Goal: Information Seeking & Learning: Find specific fact

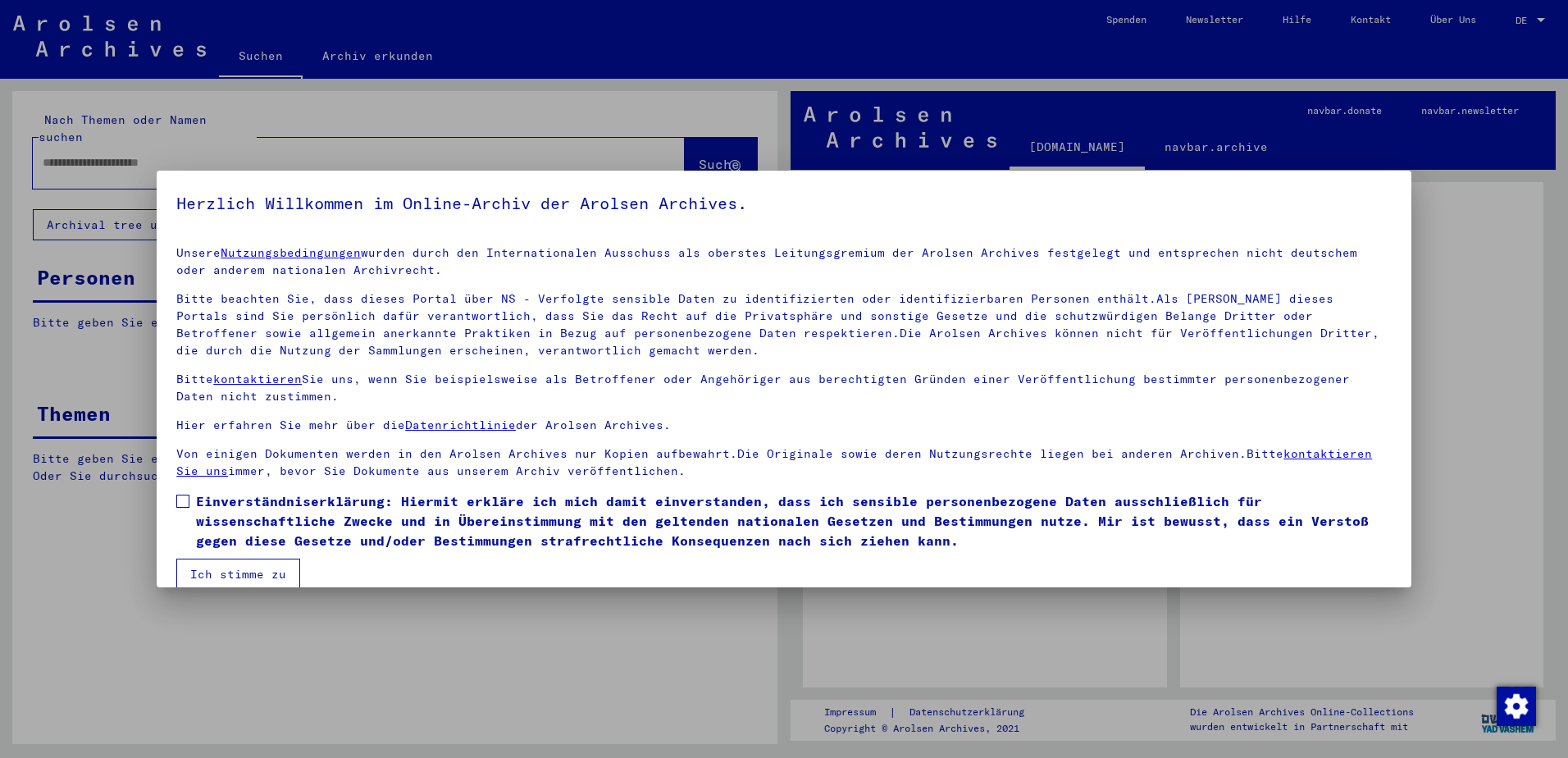
click at [178, 499] on span at bounding box center [183, 501] width 13 height 13
click at [220, 559] on button "Ich stimme zu" at bounding box center [238, 574] width 124 height 31
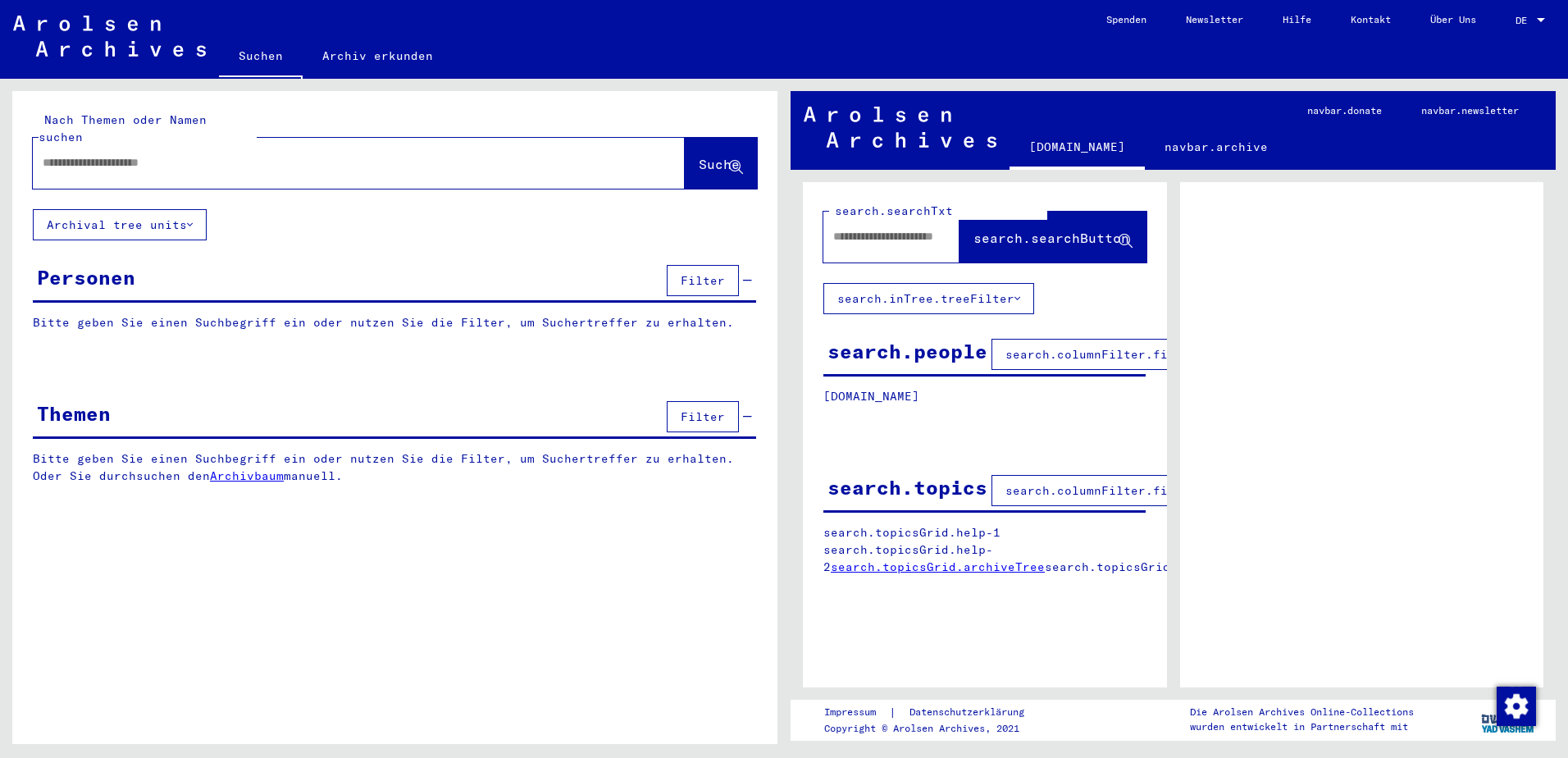
click at [250, 154] on input "text" at bounding box center [344, 163] width 603 height 17
click at [698, 156] on span "Suche" at bounding box center [718, 164] width 41 height 16
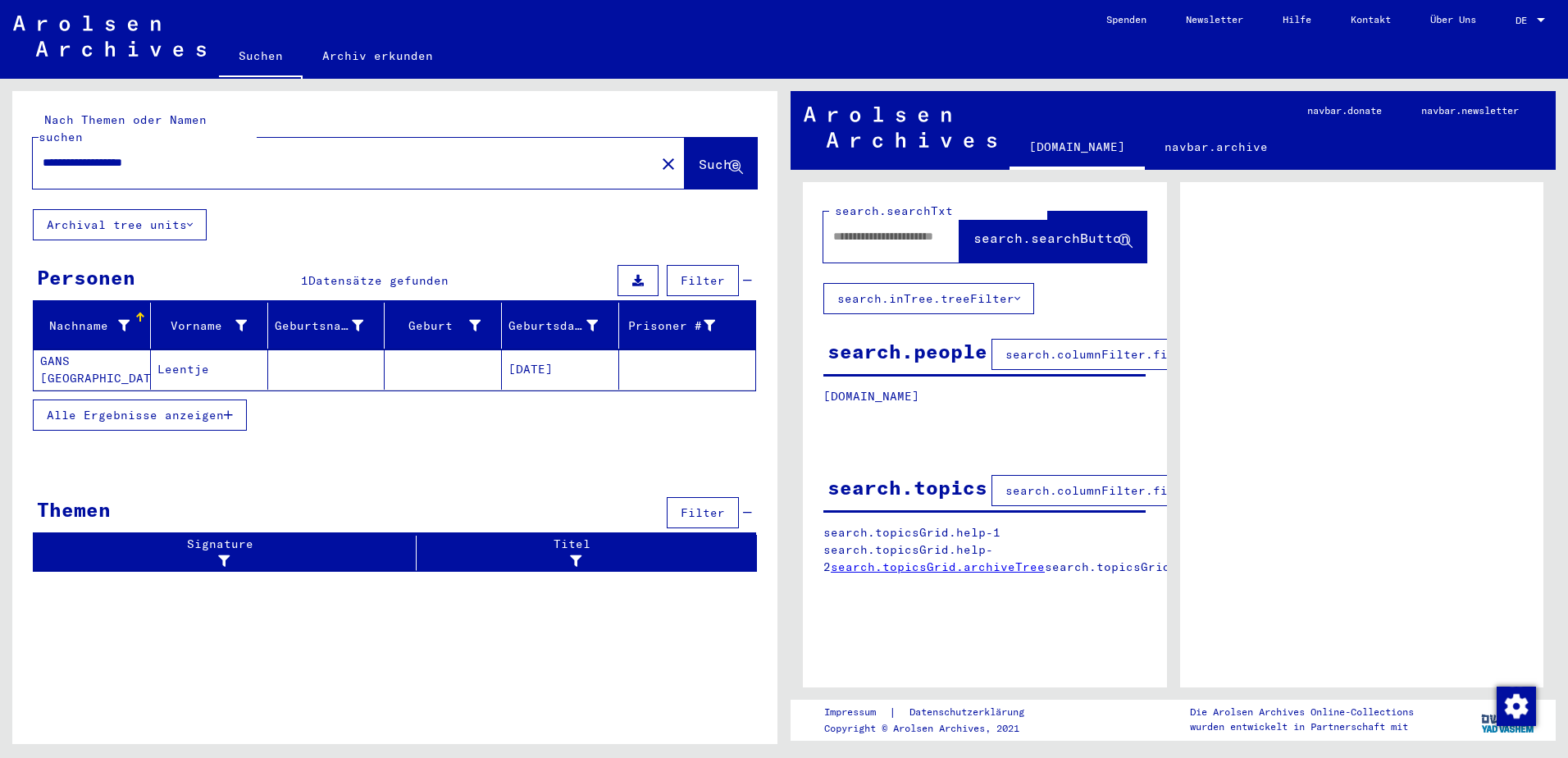
click at [145, 407] on span "Alle Ergebnisse anzeigen" at bounding box center [134, 415] width 177 height 15
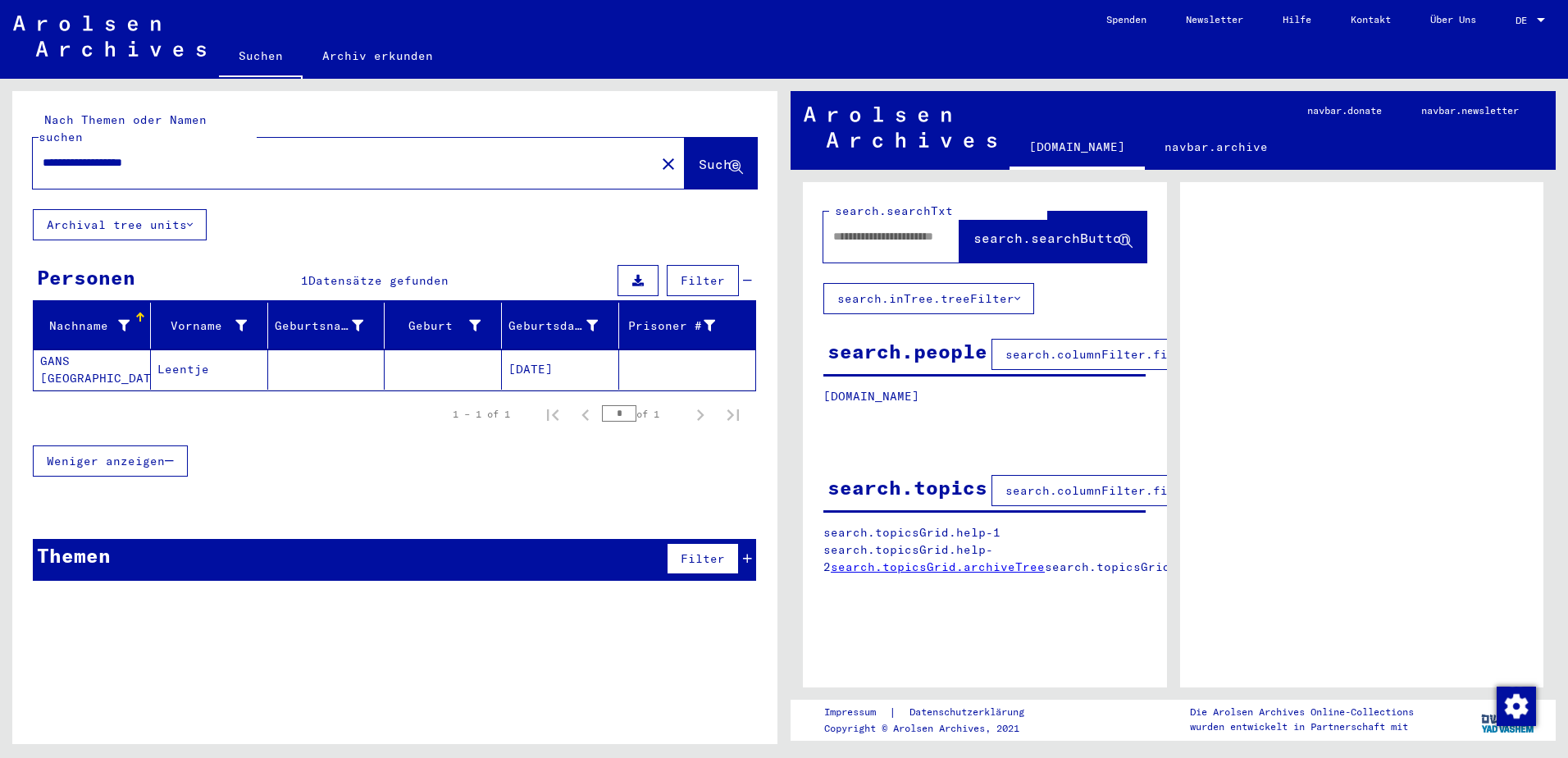
click at [90, 350] on mat-cell "GANS [GEOGRAPHIC_DATA]" at bounding box center [93, 370] width 117 height 41
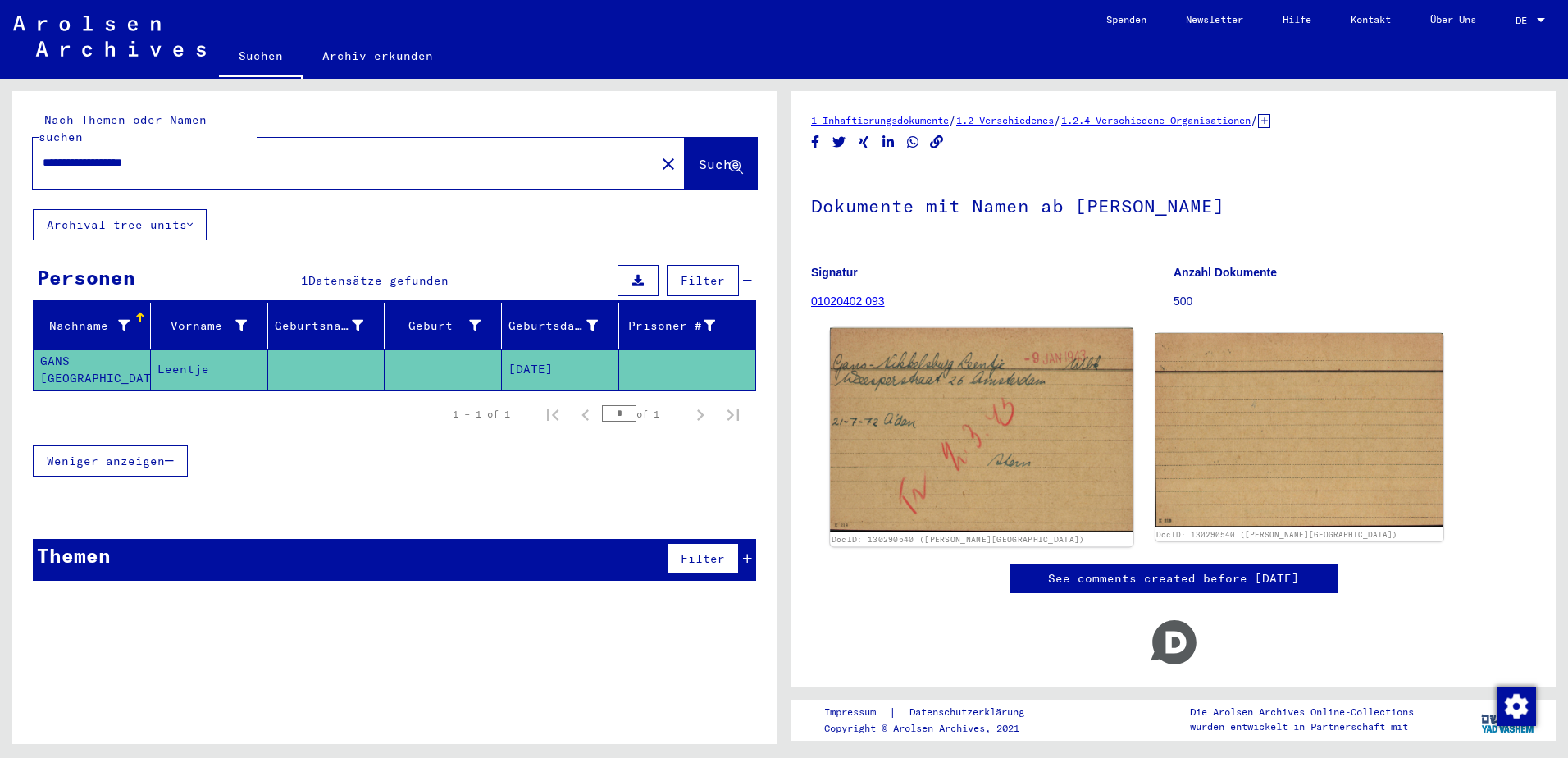
click at [986, 436] on img at bounding box center [981, 430] width 302 height 204
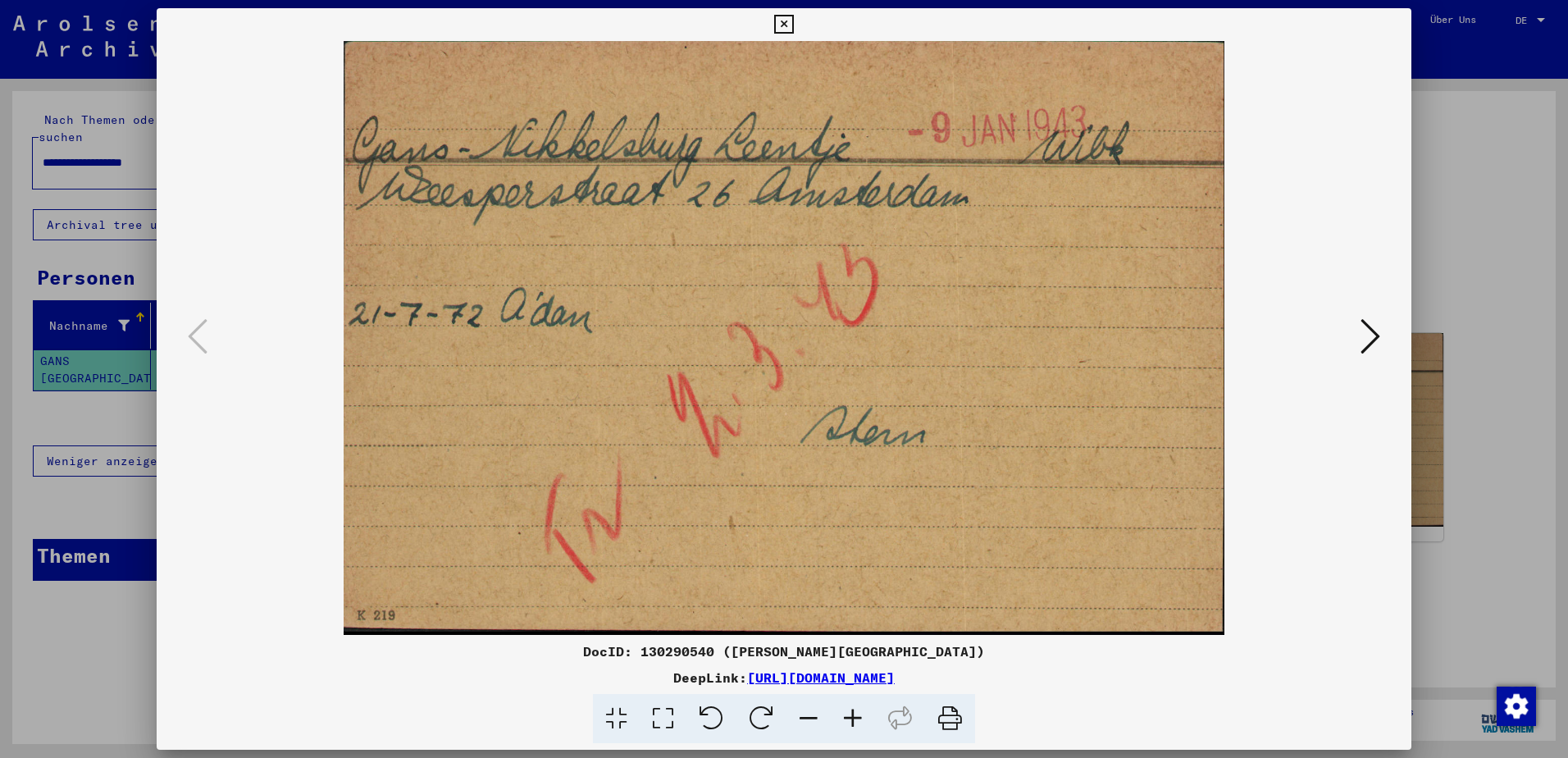
click at [784, 17] on icon at bounding box center [784, 25] width 19 height 20
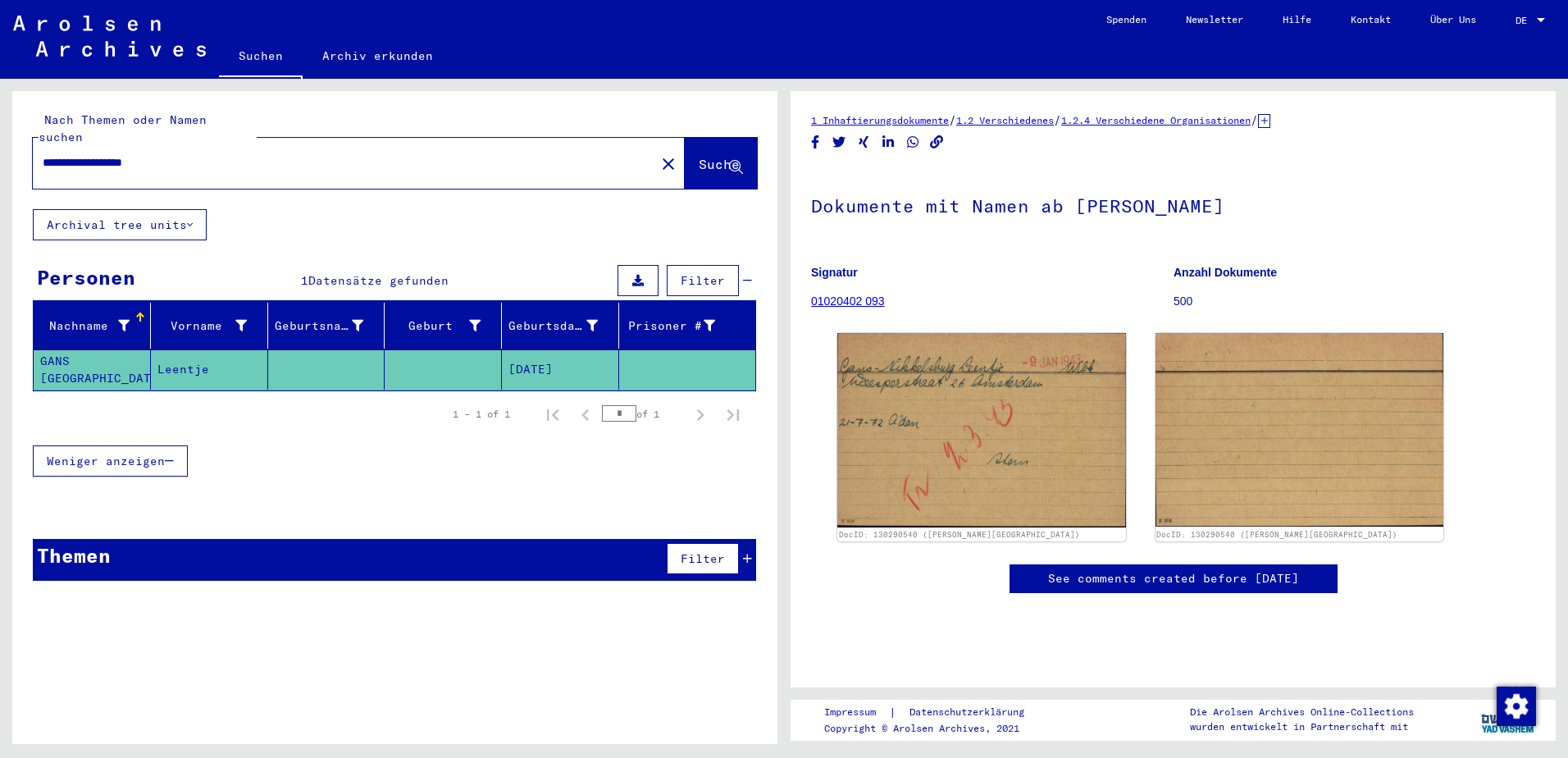
drag, startPoint x: 169, startPoint y: 145, endPoint x: -10, endPoint y: 141, distance: 179.0
click at [0, 141] on html "**********" at bounding box center [784, 379] width 1568 height 758
click at [700, 156] on span "Suche" at bounding box center [718, 164] width 41 height 16
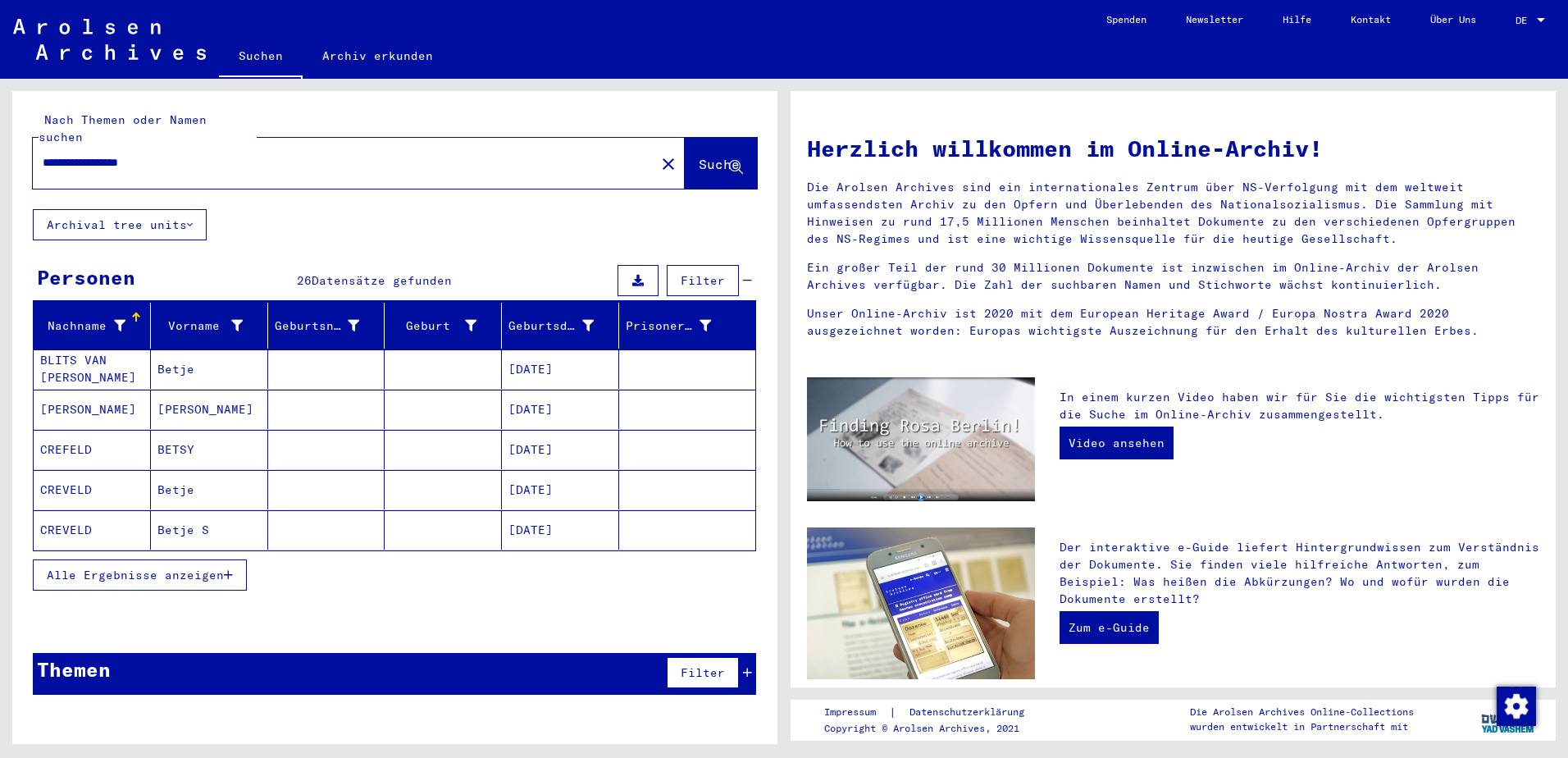
click at [177, 567] on span "Alle Ergebnisse anzeigen" at bounding box center [134, 575] width 177 height 15
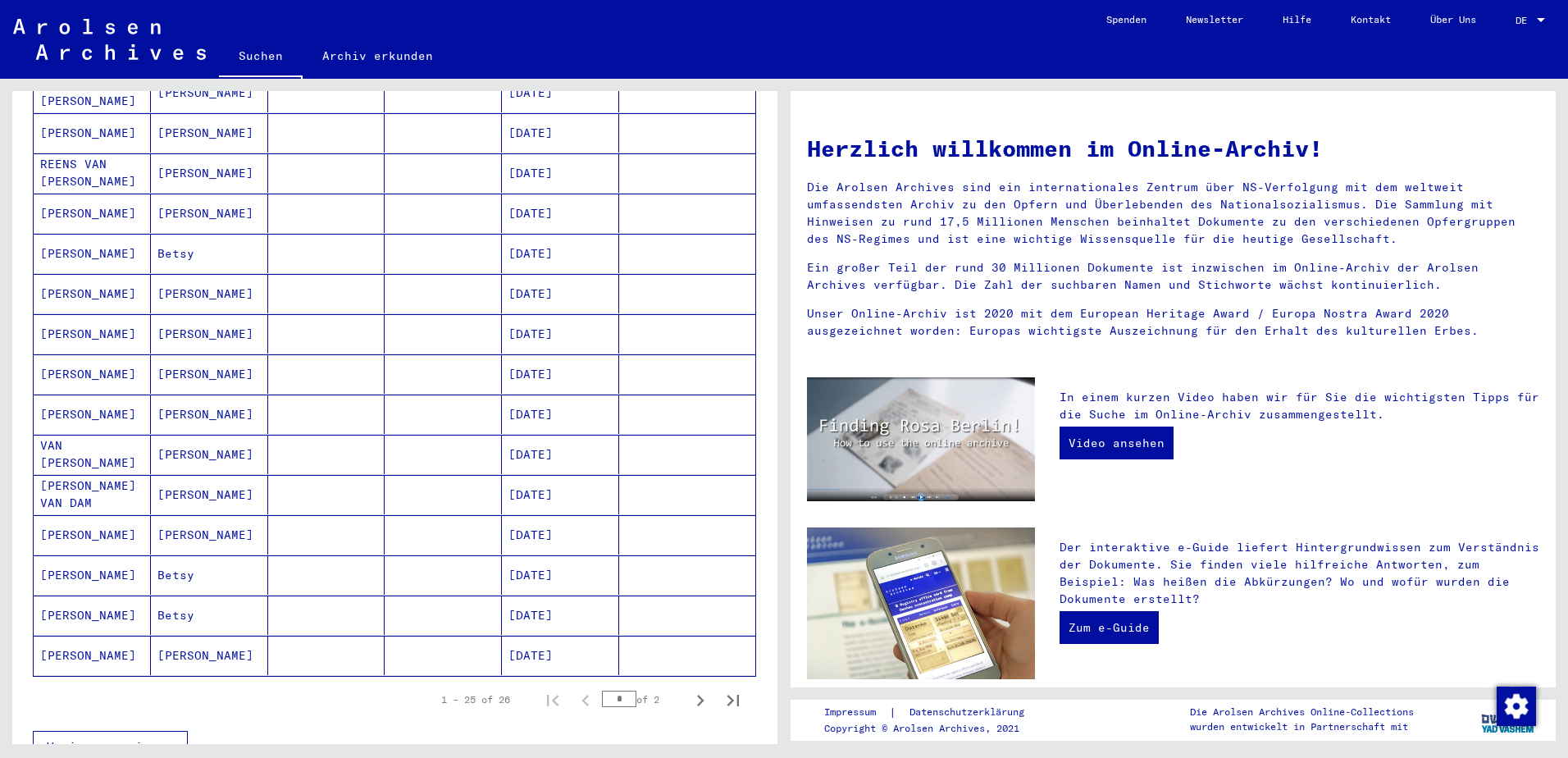
scroll to position [738, 0]
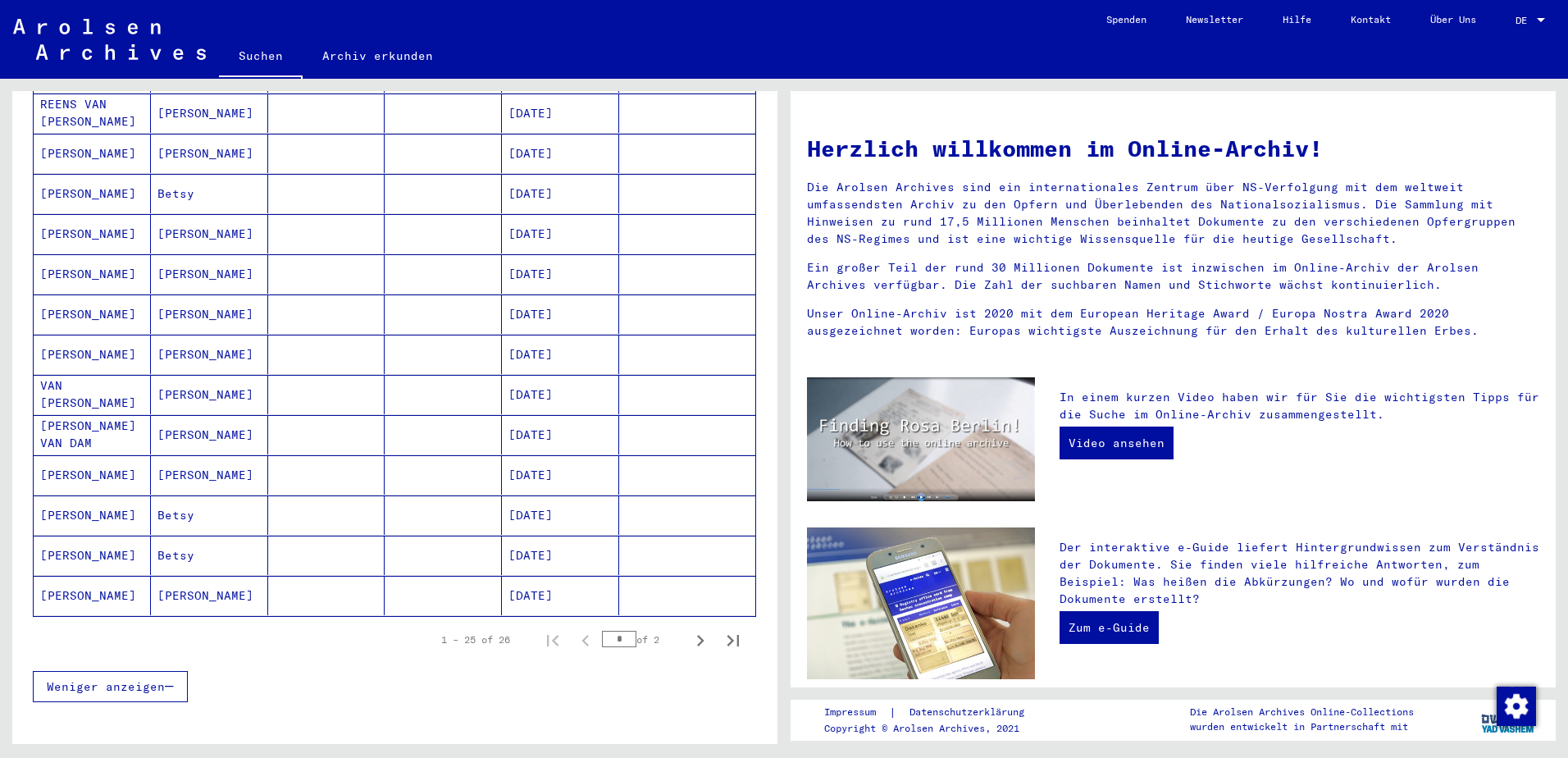
click at [89, 536] on mat-cell "[PERSON_NAME]" at bounding box center [93, 556] width 117 height 40
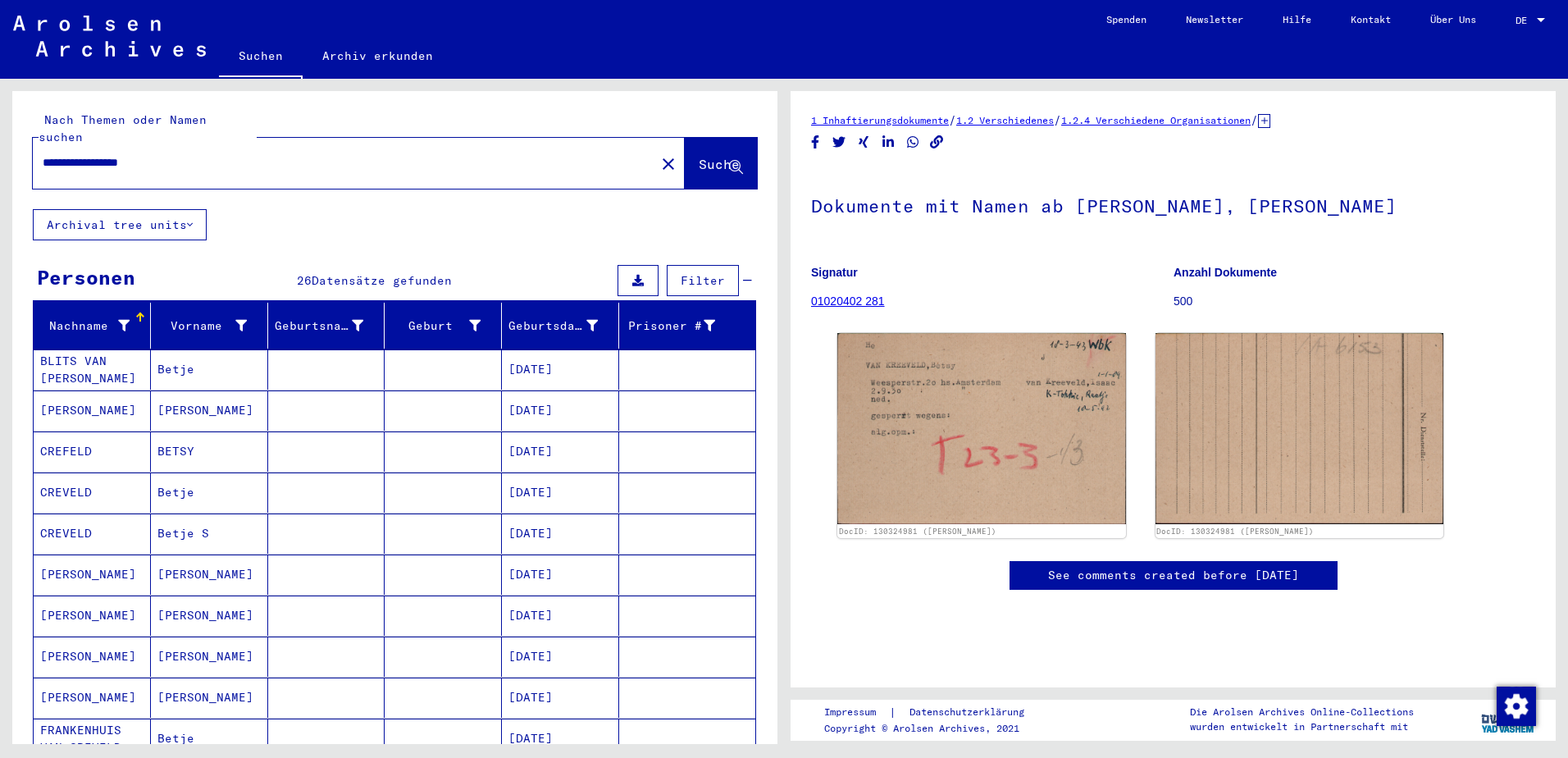
drag, startPoint x: 219, startPoint y: 141, endPoint x: -10, endPoint y: 120, distance: 230.0
click at [0, 120] on html "**********" at bounding box center [784, 379] width 1568 height 758
type input "**********"
click at [698, 156] on span "Suche" at bounding box center [718, 164] width 41 height 16
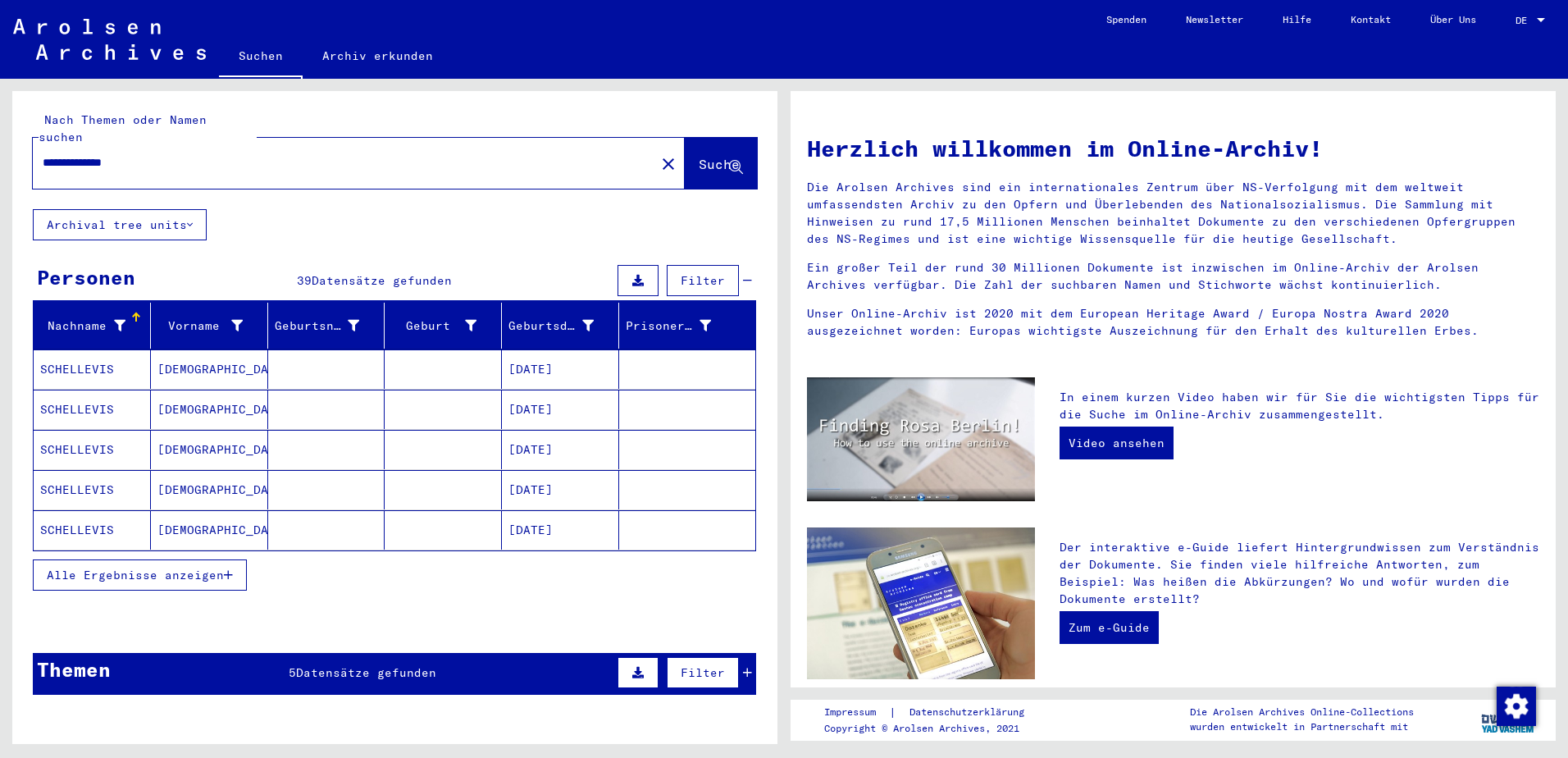
click at [179, 567] on span "Alle Ergebnisse anzeigen" at bounding box center [134, 575] width 177 height 15
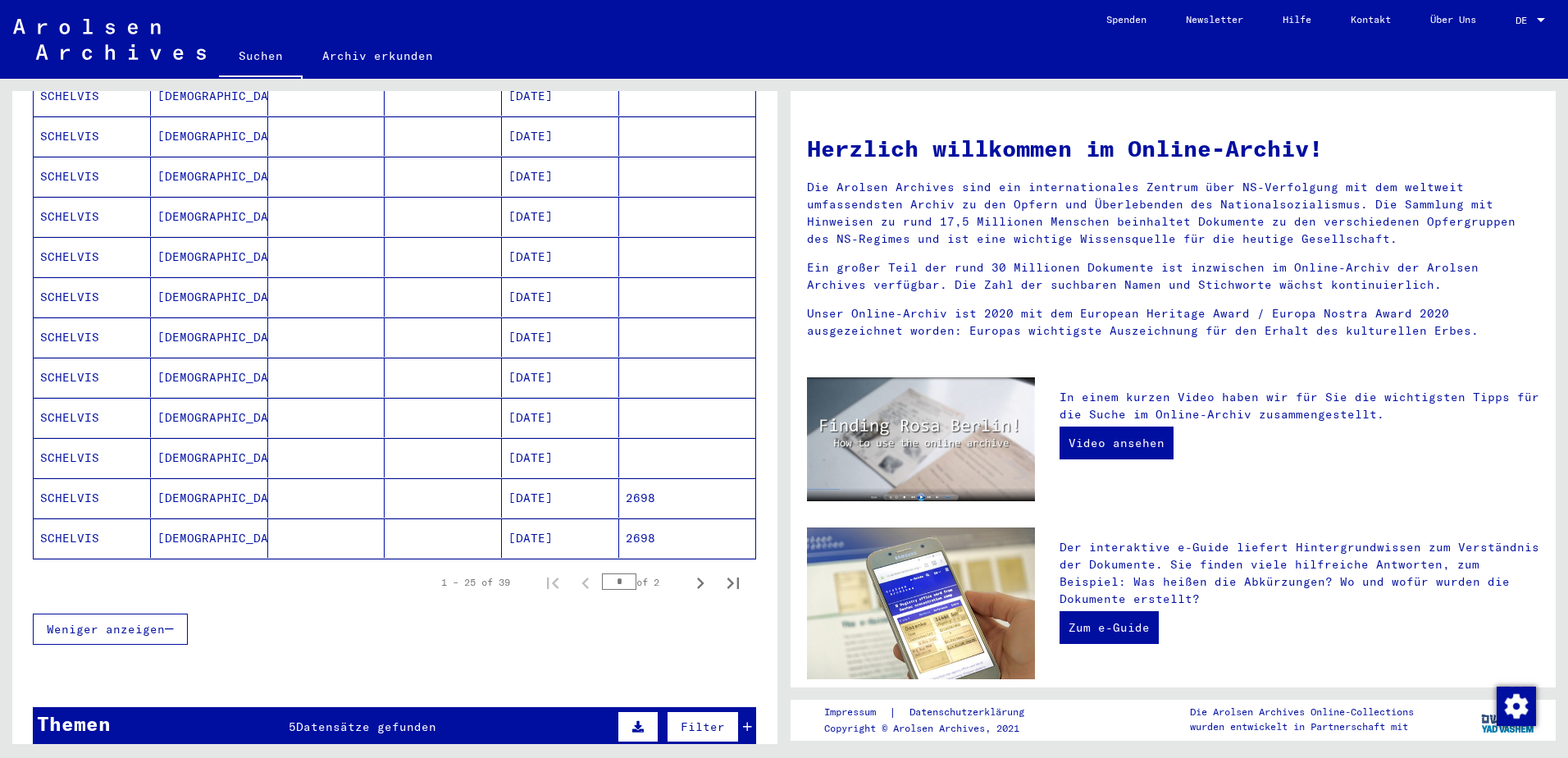
scroll to position [820, 0]
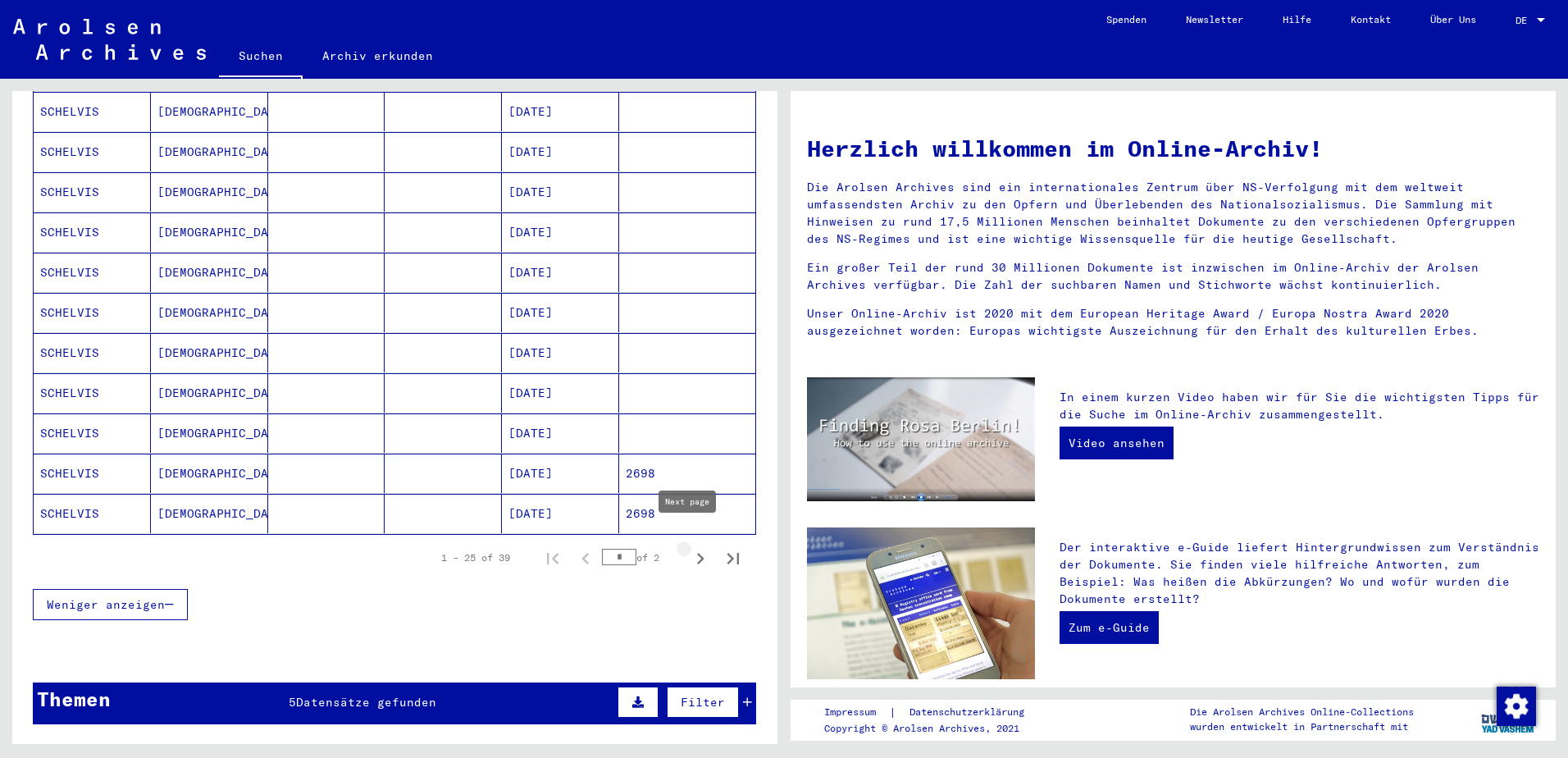
click at [697, 553] on icon "Next page" at bounding box center [700, 559] width 8 height 11
type input "*"
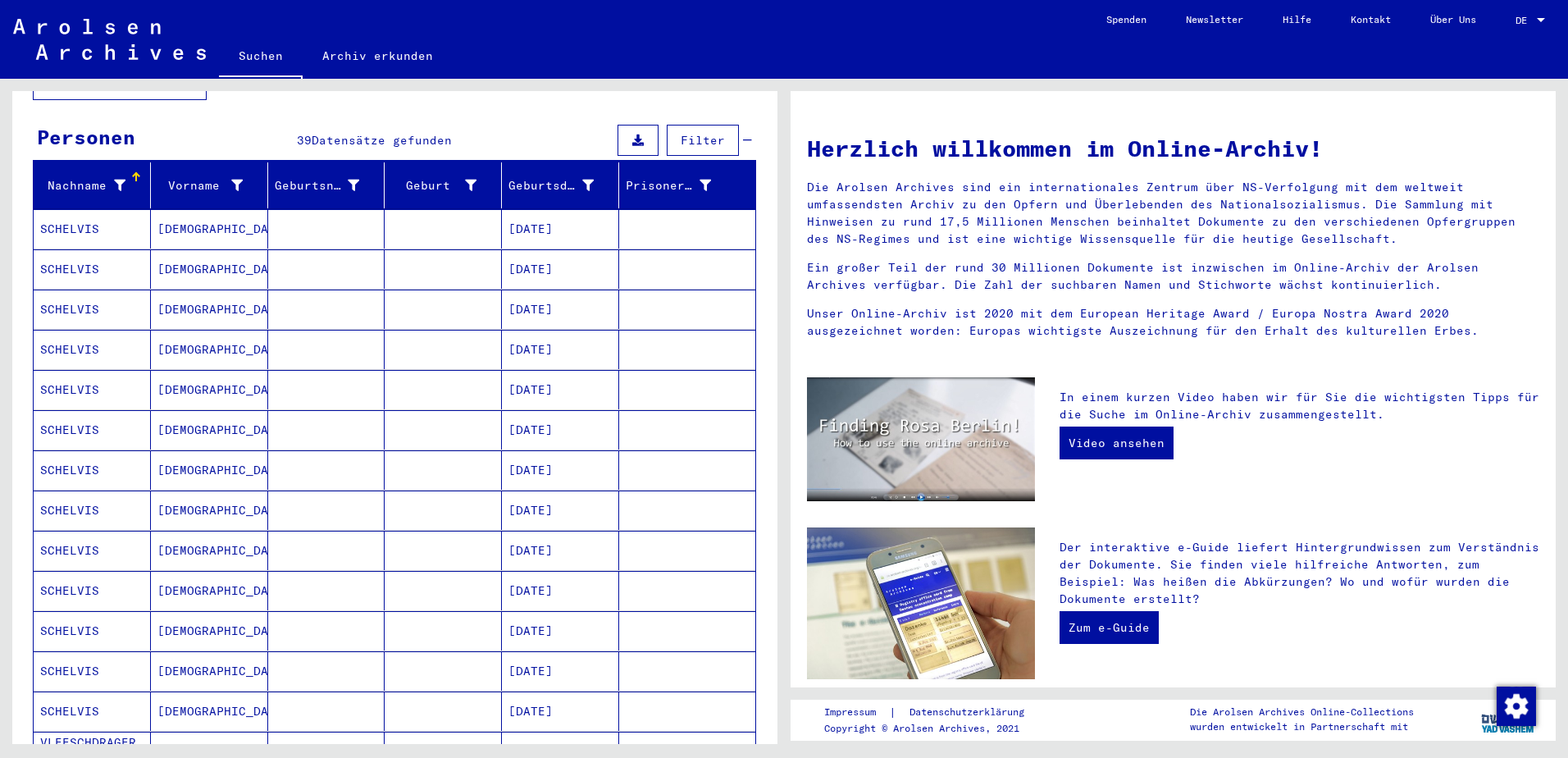
scroll to position [128, 0]
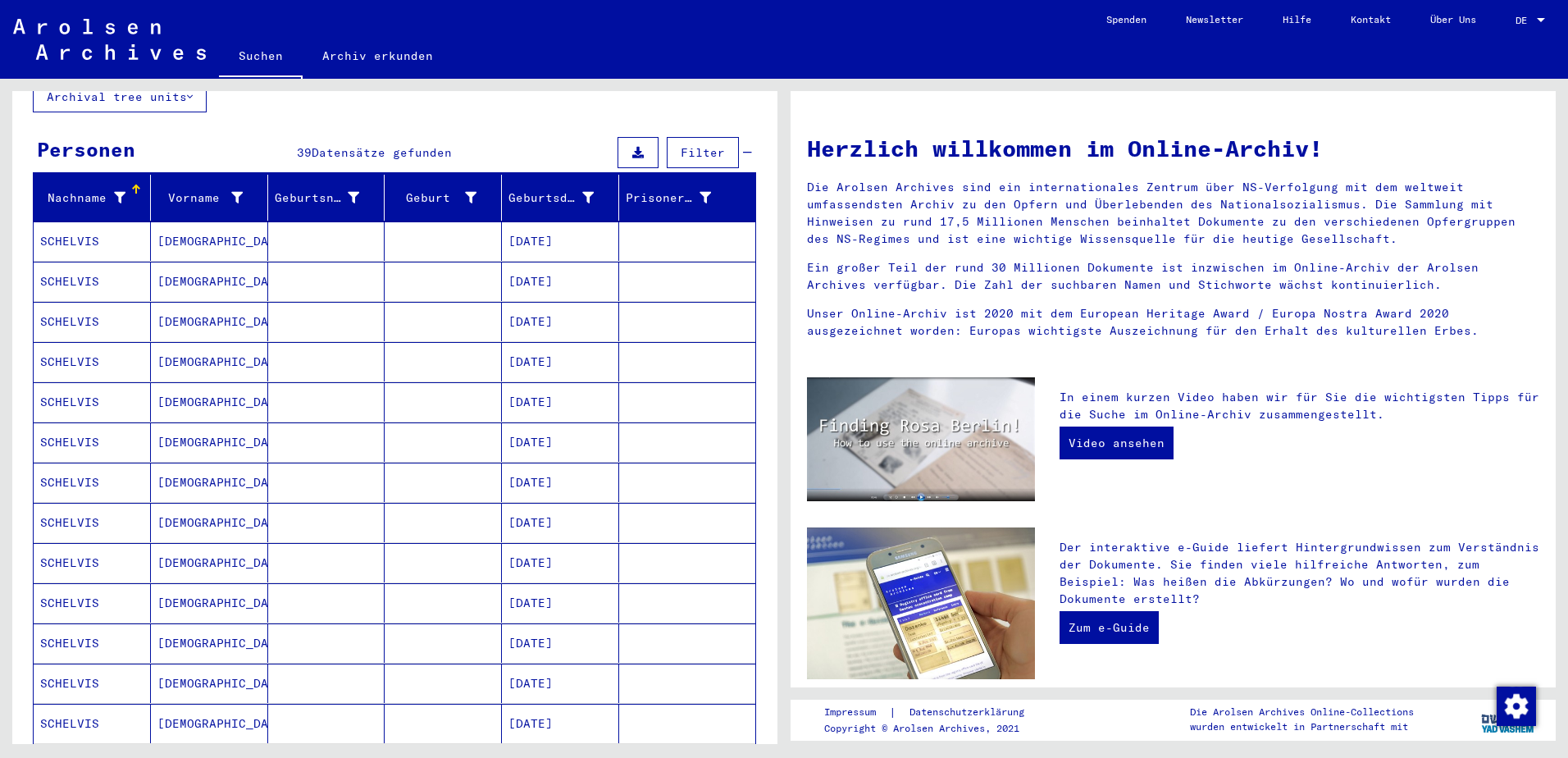
click at [102, 267] on mat-cell "SCHELVIS" at bounding box center [93, 282] width 117 height 40
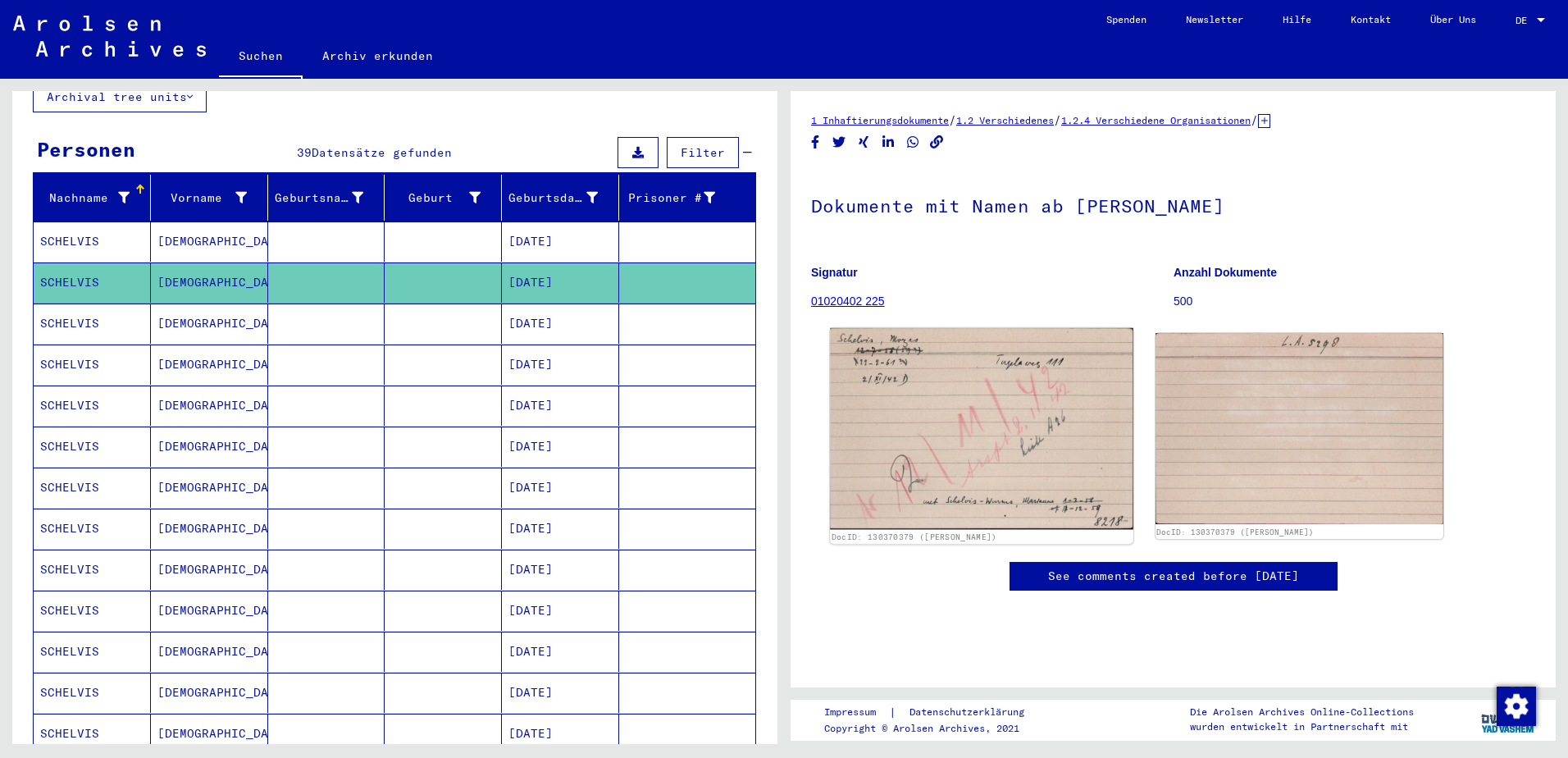
click at [935, 427] on img at bounding box center [981, 428] width 302 height 201
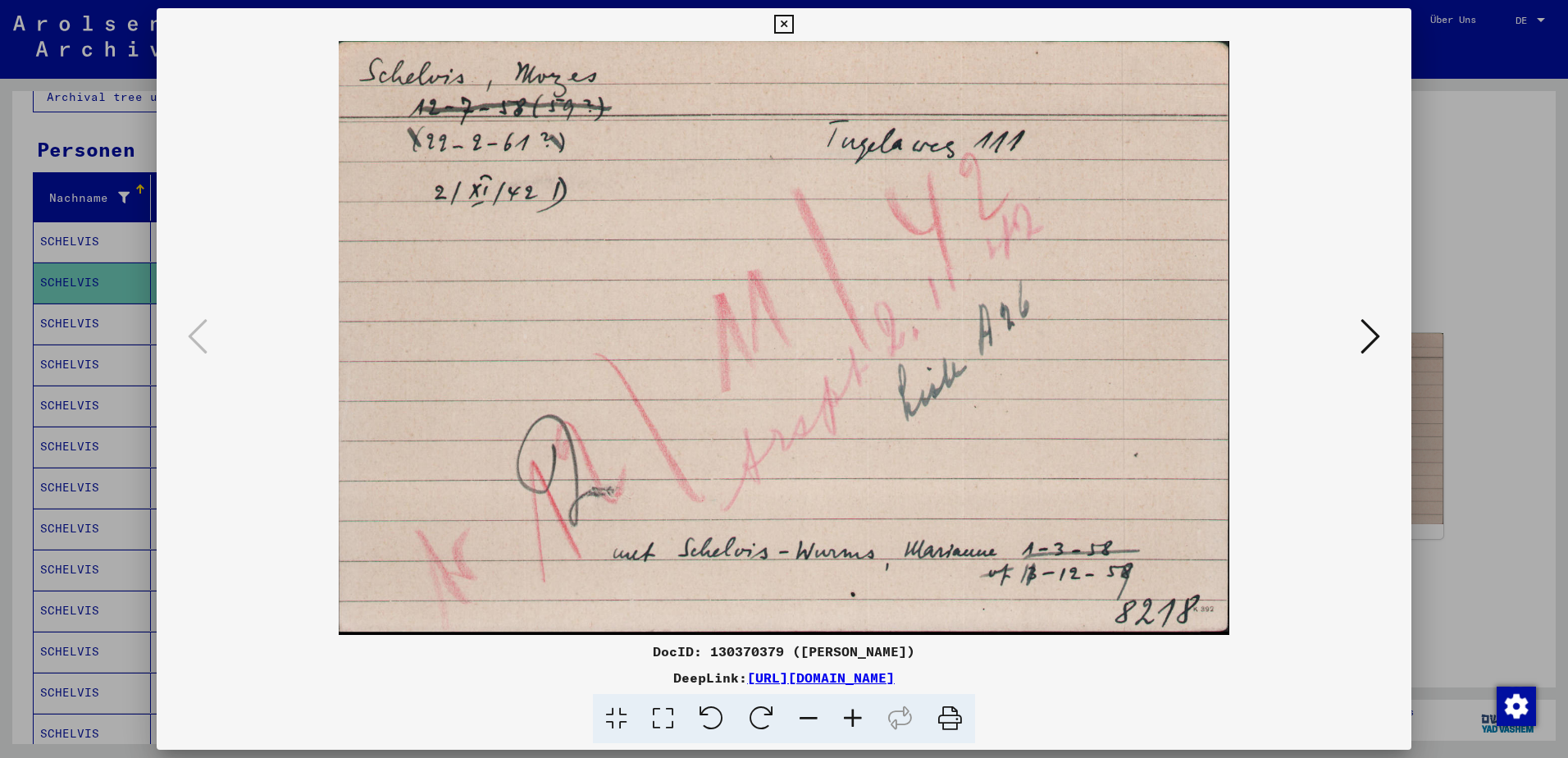
click at [1365, 332] on icon at bounding box center [1370, 336] width 20 height 40
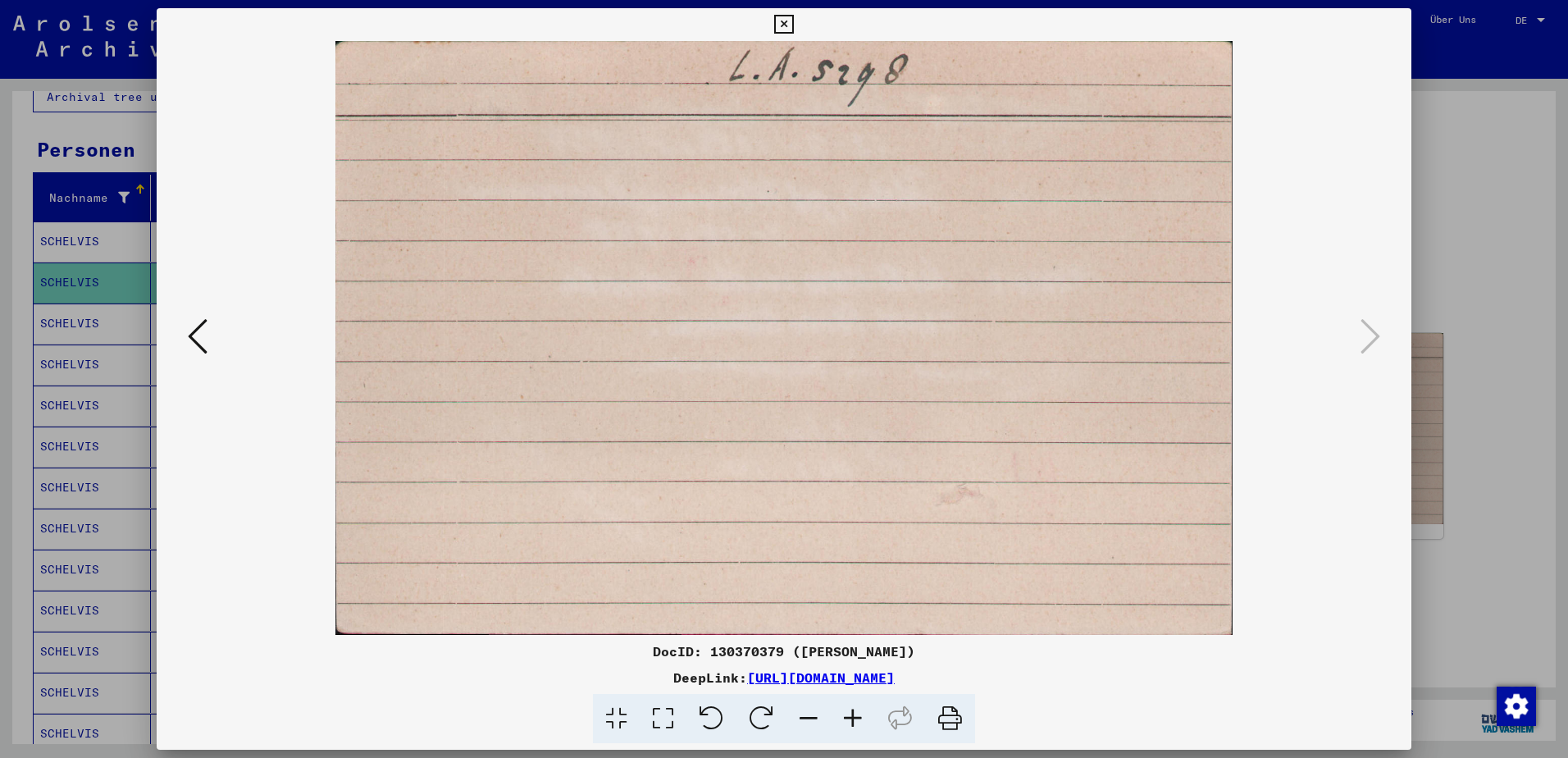
click at [793, 15] on icon at bounding box center [784, 25] width 19 height 20
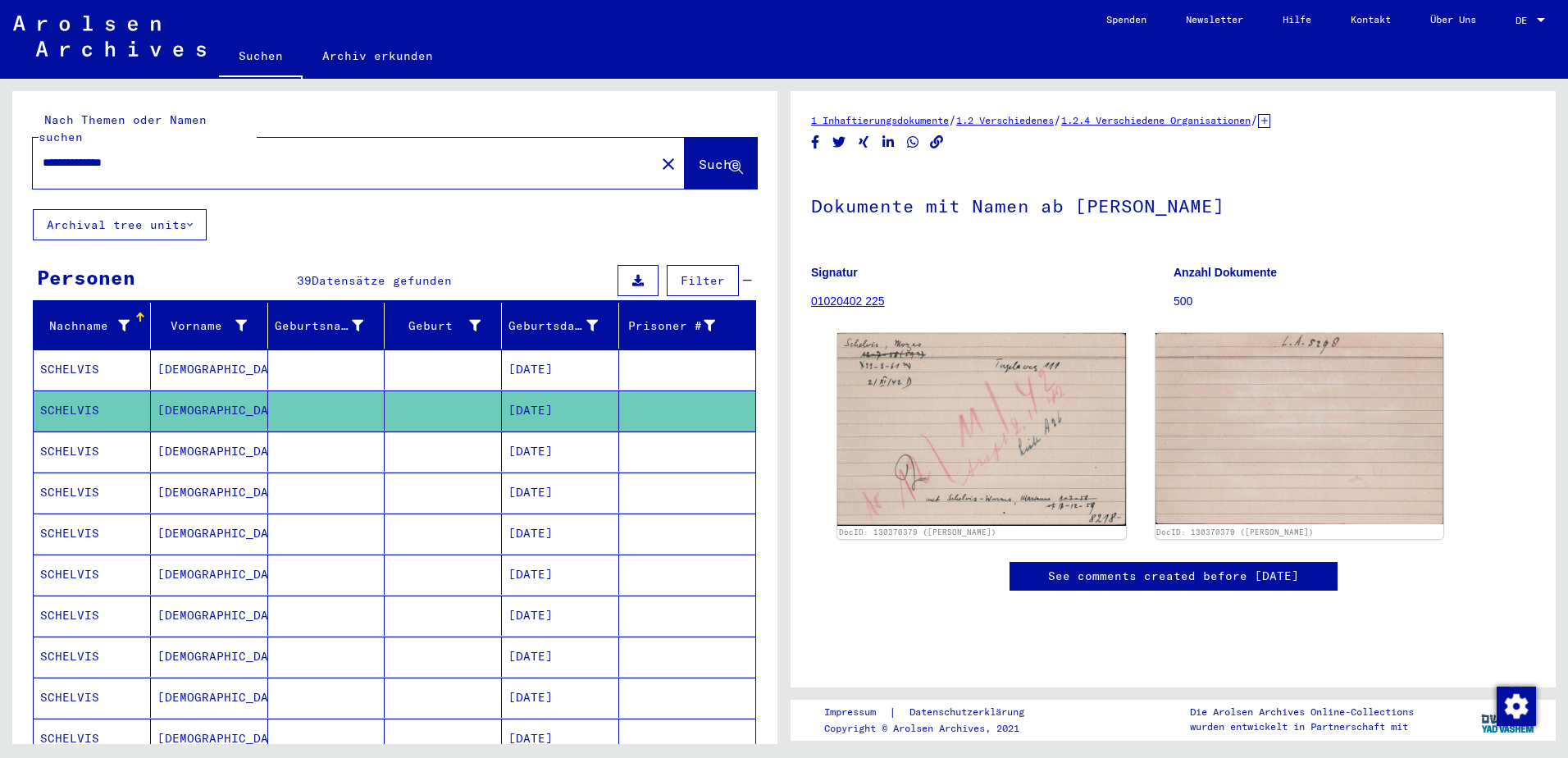
click at [168, 154] on input "**********" at bounding box center [344, 163] width 603 height 17
type input "**********"
click at [698, 156] on span "Suche" at bounding box center [718, 164] width 41 height 16
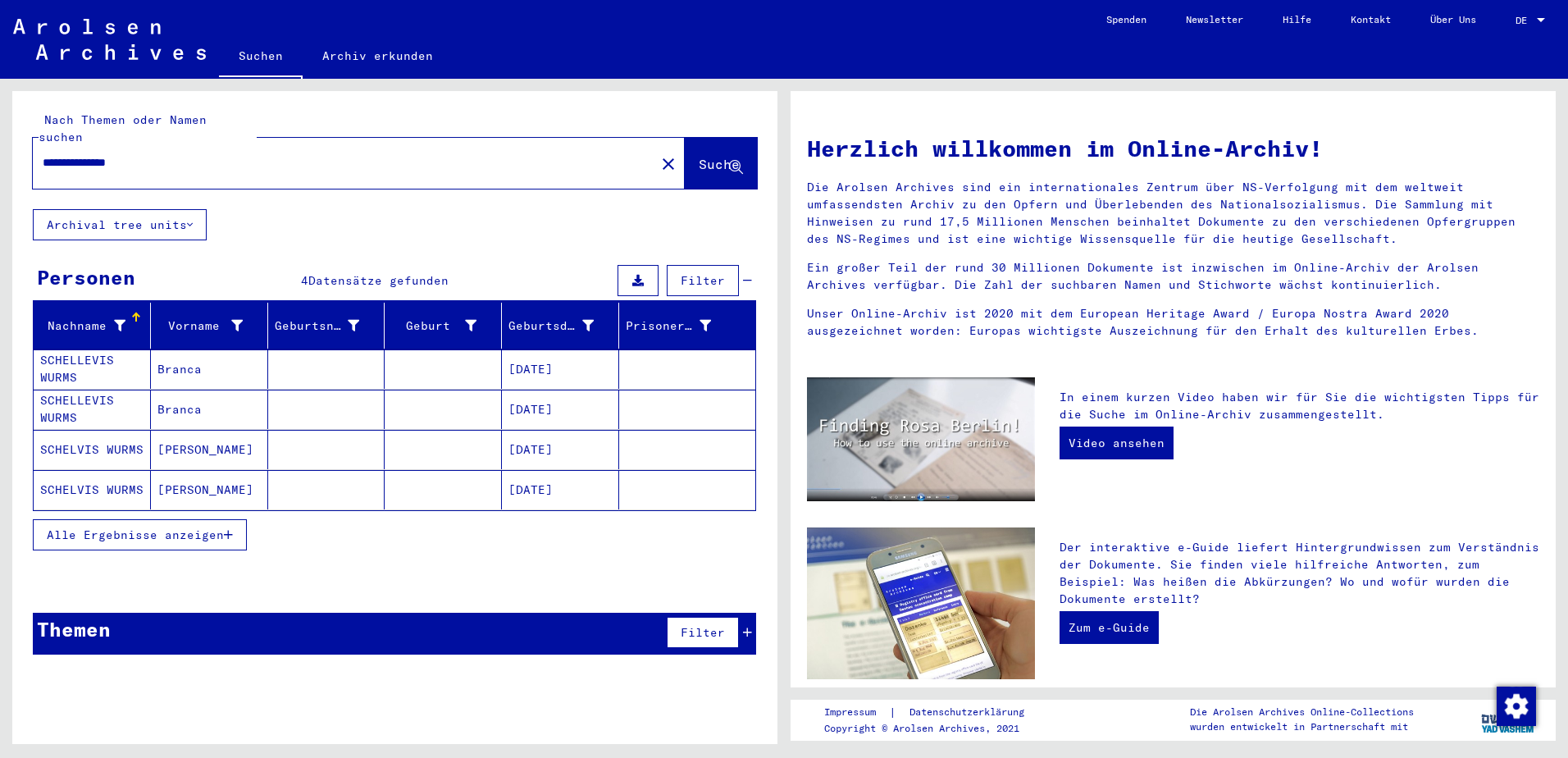
click at [94, 430] on mat-cell "SCHELVIS WURMS" at bounding box center [93, 450] width 117 height 40
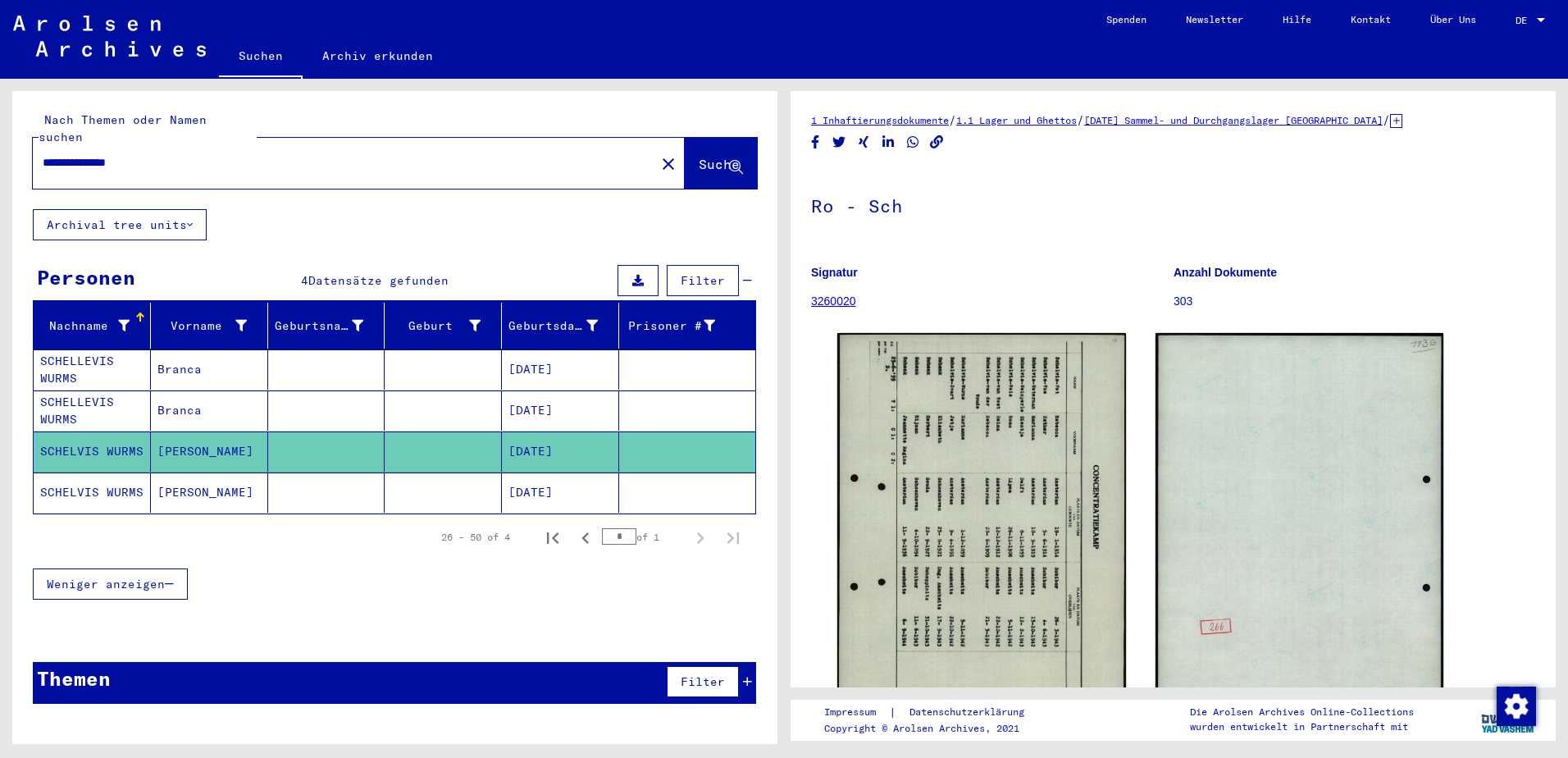
click at [107, 473] on mat-cell "SCHELVIS WURMS" at bounding box center [93, 492] width 117 height 41
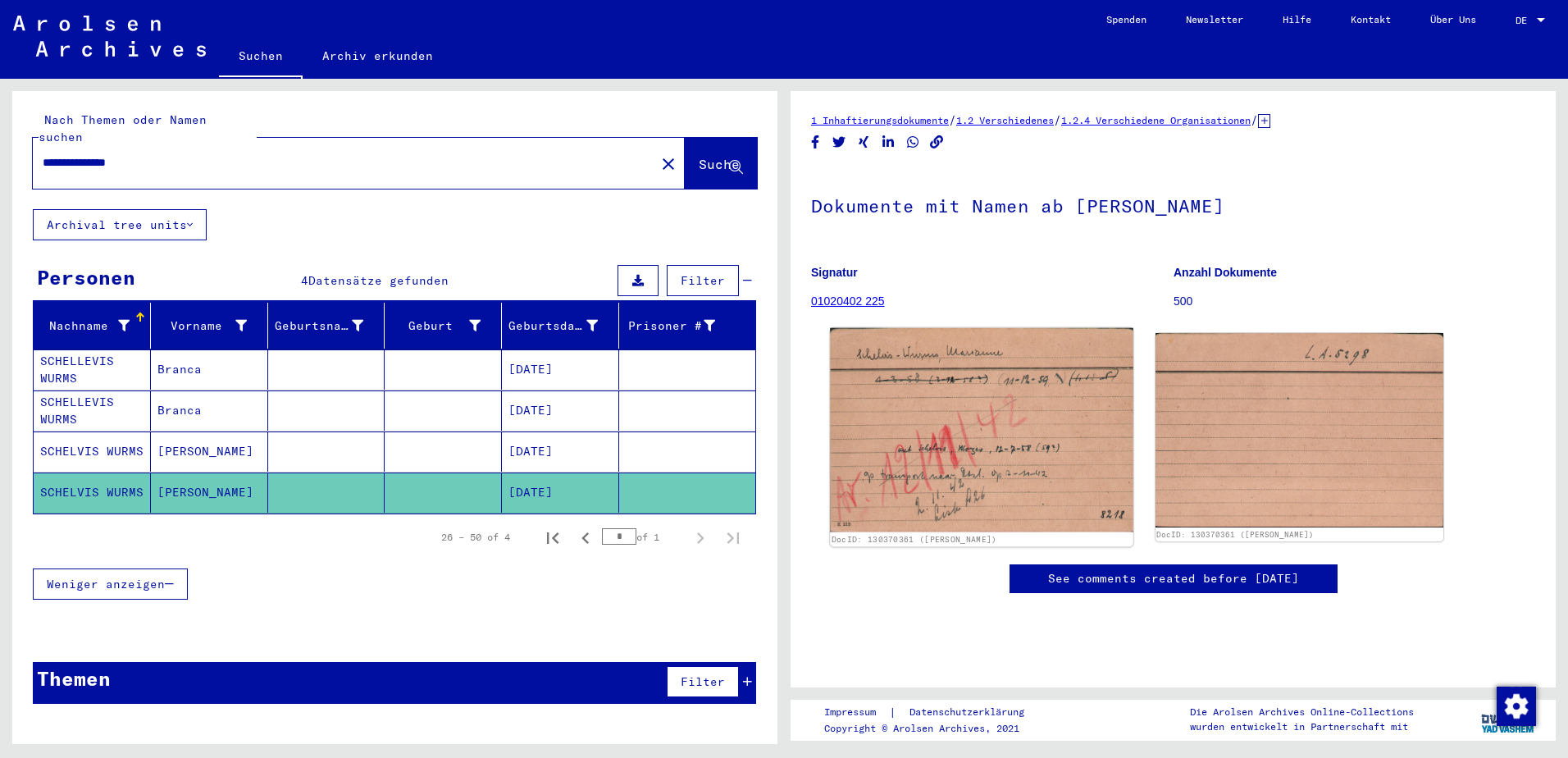
click at [985, 433] on img at bounding box center [981, 430] width 302 height 204
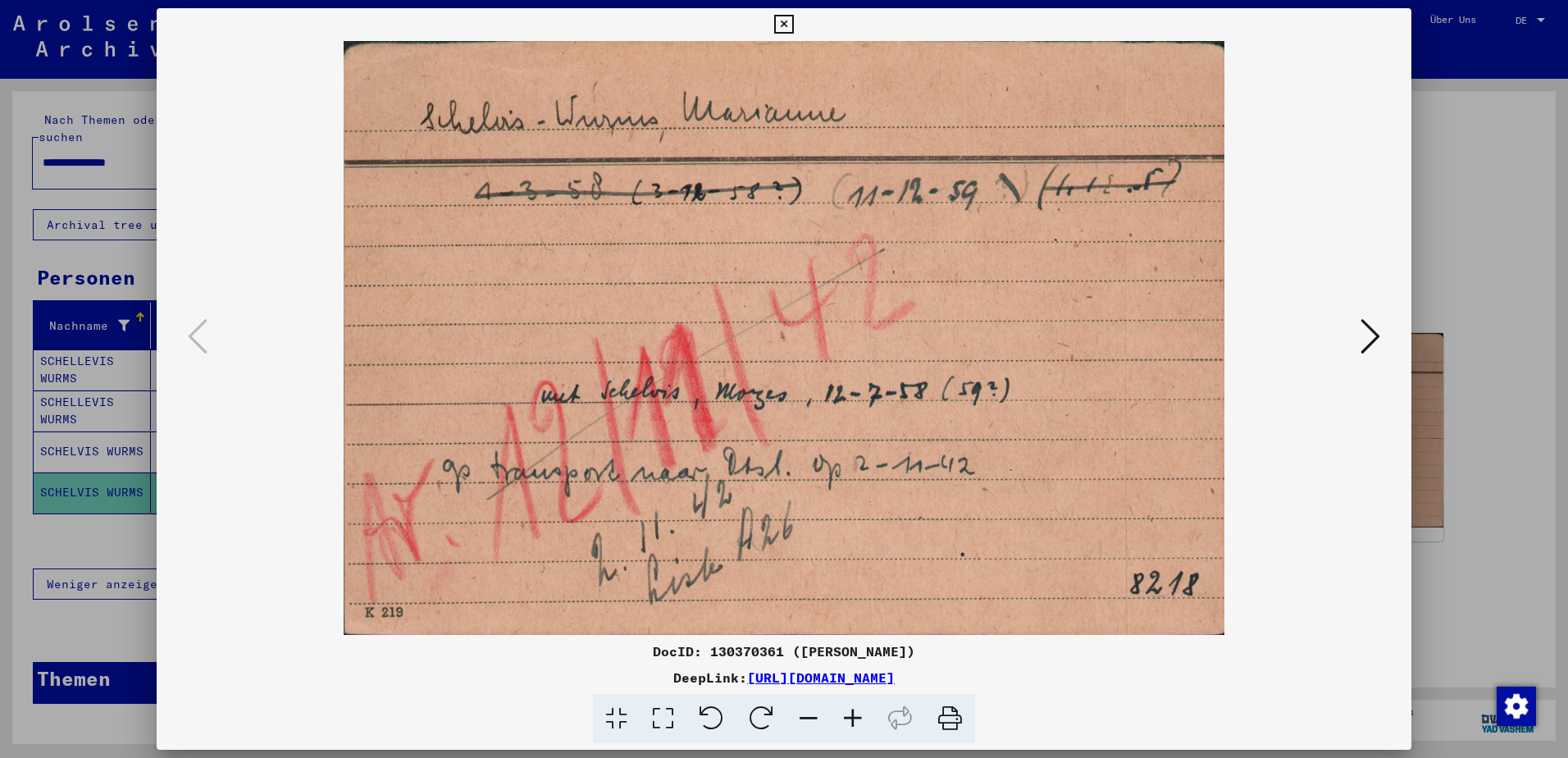
click at [782, 16] on icon at bounding box center [784, 25] width 19 height 20
